Goal: Transaction & Acquisition: Purchase product/service

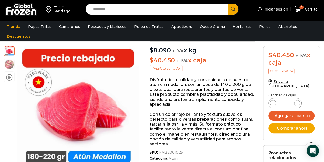
drag, startPoint x: 0, startPoint y: 0, endPoint x: 73, endPoint y: 119, distance: 139.5
click at [73, 119] on div at bounding box center [74, 107] width 122 height 122
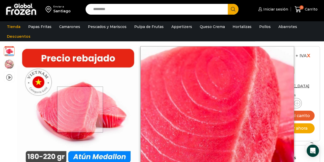
drag, startPoint x: 80, startPoint y: 109, endPoint x: 29, endPoint y: 116, distance: 51.6
click at [31, 116] on div at bounding box center [74, 107] width 122 height 122
